Goal: Task Accomplishment & Management: Use online tool/utility

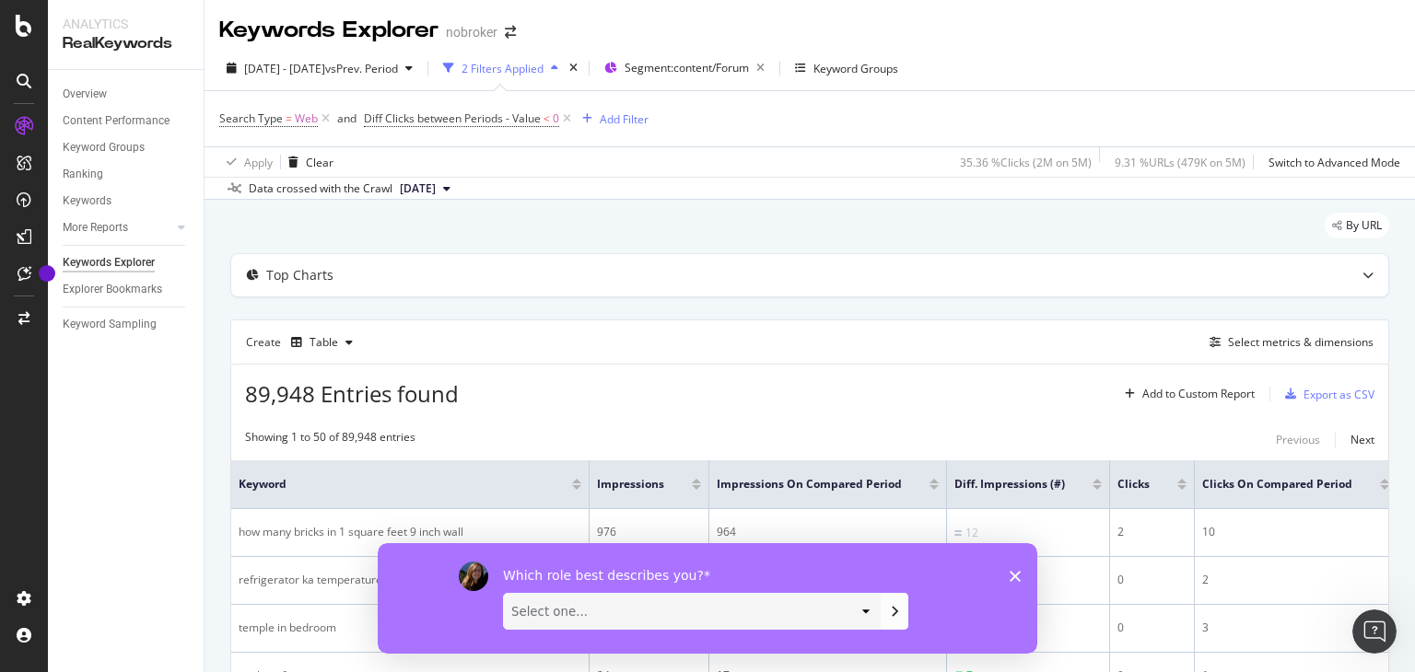
click at [1013, 574] on polygon "Close survey" at bounding box center [1015, 575] width 11 height 11
